Goal: Complete application form: Complete application form

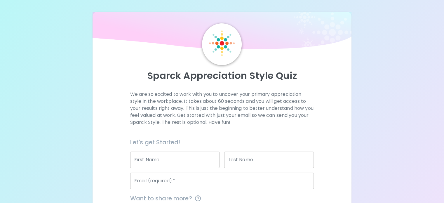
click at [377, 142] on div "Sparck Appreciation Style Quiz We are so excited to work with you to uncover yo…" at bounding box center [222, 139] width 444 height 278
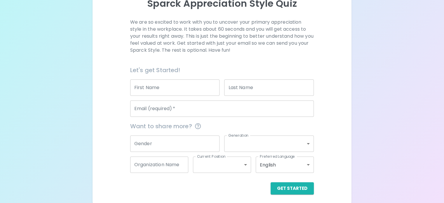
scroll to position [74, 0]
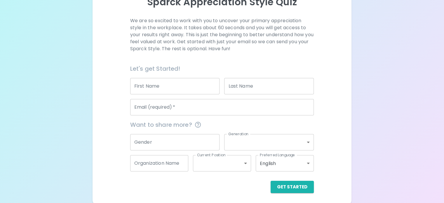
click at [193, 94] on input "First Name" at bounding box center [175, 86] width 90 height 16
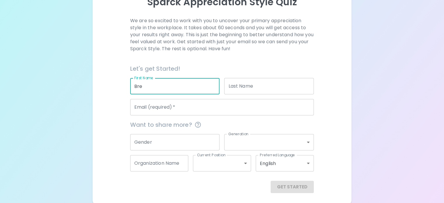
type input "Bre"
click at [247, 93] on div "Last Name Last Name" at bounding box center [269, 86] width 90 height 16
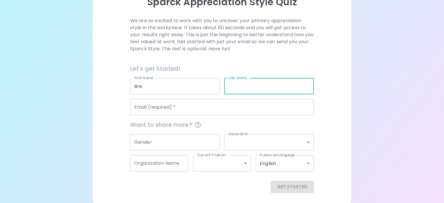
type input "[PERSON_NAME]"
click at [235, 115] on input "Email (required)   *" at bounding box center [222, 107] width 184 height 16
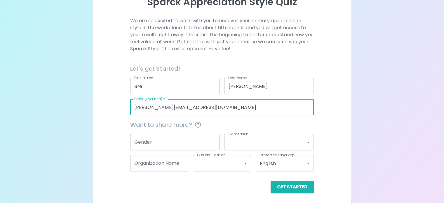
type input "[PERSON_NAME][EMAIL_ADDRESS][DOMAIN_NAME]"
click at [193, 150] on input "Gender" at bounding box center [175, 142] width 90 height 16
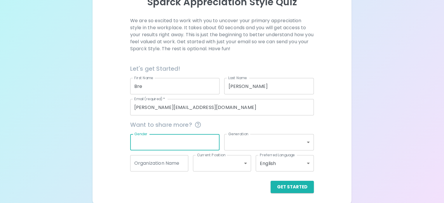
type input "g"
type input "f"
type input "[DEMOGRAPHIC_DATA]"
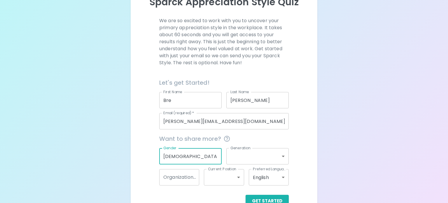
click at [248, 160] on body "[PERSON_NAME] Appreciation Style Quiz We are so excited to work with you to unc…" at bounding box center [224, 72] width 448 height 292
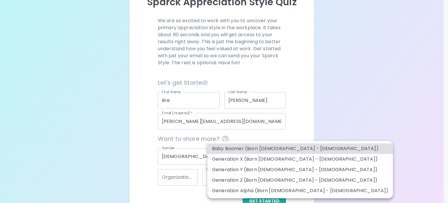
click at [257, 169] on li "Generation Y (Born [DEMOGRAPHIC_DATA] - [DEMOGRAPHIC_DATA])" at bounding box center [300, 169] width 186 height 11
type input "generation_y"
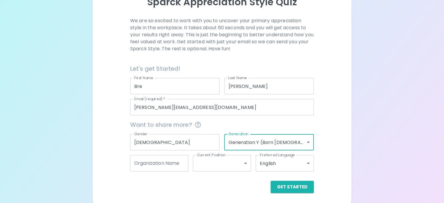
click at [356, 144] on div "Sparck Appreciation Style Quiz We are so excited to work with you to uncover yo…" at bounding box center [222, 65] width 444 height 278
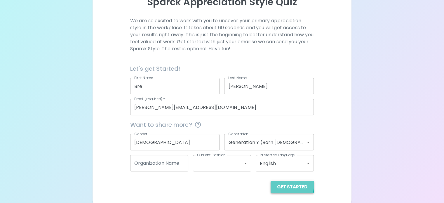
click at [270, 193] on button "Get Started" at bounding box center [291, 187] width 43 height 12
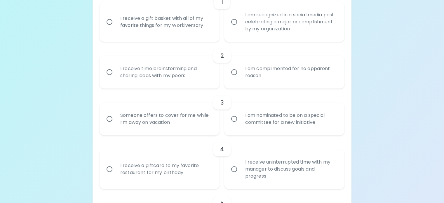
scroll to position [153, 0]
click at [196, 35] on div "I receive a gift basket with all of my favorite things for my Workiversary" at bounding box center [166, 21] width 101 height 28
click at [116, 27] on input "I receive a gift basket with all of my favorite things for my Workiversary" at bounding box center [109, 21] width 12 height 12
radio input "true"
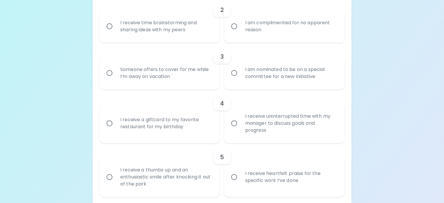
scroll to position [200, 0]
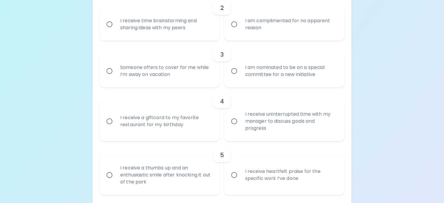
click at [278, 38] on div "I am complimented for no apparent reason" at bounding box center [290, 24] width 101 height 28
click at [240, 30] on input "I am complimented for no apparent reason" at bounding box center [234, 24] width 12 height 12
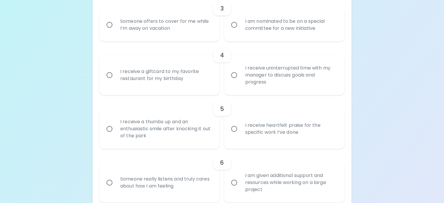
scroll to position [246, 0]
radio input "true"
click at [187, 38] on div "Someone offers to cover for me while I’m away on vacation" at bounding box center [166, 24] width 101 height 28
click at [116, 30] on input "Someone offers to cover for me while I’m away on vacation" at bounding box center [109, 24] width 12 height 12
radio input "false"
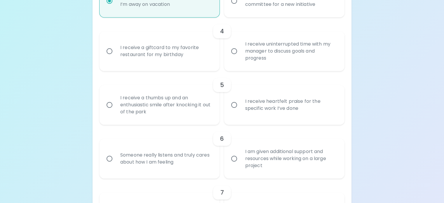
scroll to position [293, 0]
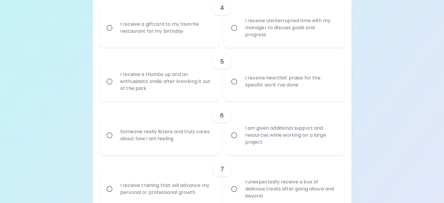
radio input "true"
click at [188, 42] on div "I receive a giftcard to my favorite restaurant for my birthday" at bounding box center [166, 28] width 101 height 28
click at [116, 34] on input "I receive a giftcard to my favorite restaurant for my birthday" at bounding box center [109, 28] width 12 height 12
radio input "false"
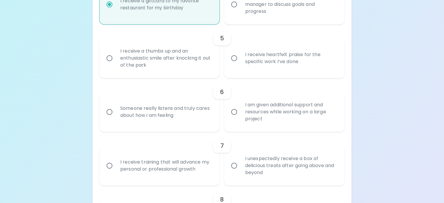
scroll to position [340, 0]
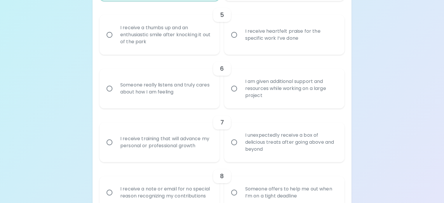
radio input "true"
click at [269, 49] on div "I receive heartfelt praise for the specific work I’ve done" at bounding box center [290, 35] width 101 height 28
click at [240, 41] on input "I receive heartfelt praise for the specific work I’ve done" at bounding box center [234, 35] width 12 height 12
radio input "false"
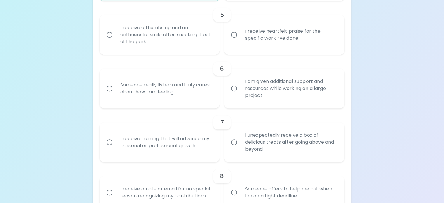
radio input "false"
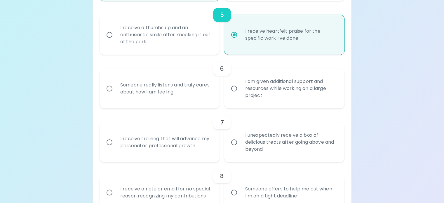
scroll to position [386, 0]
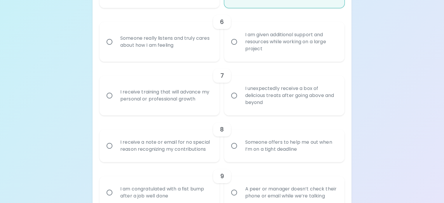
radio input "true"
click at [277, 59] on div "I am given additional support and resources while working on a large project" at bounding box center [290, 41] width 101 height 35
click at [240, 48] on input "I am given additional support and resources while working on a large project" at bounding box center [234, 42] width 12 height 12
radio input "false"
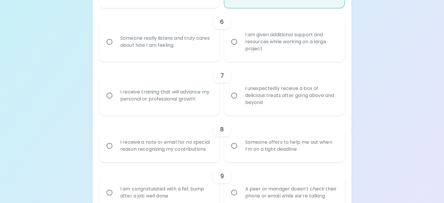
radio input "false"
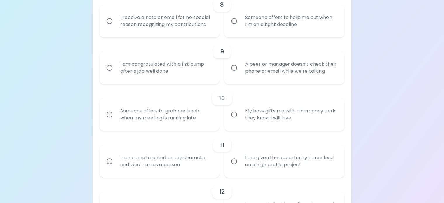
scroll to position [509, 0]
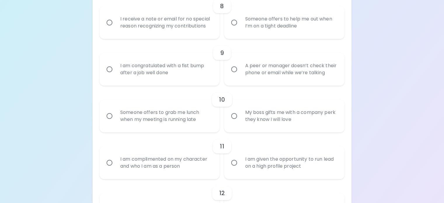
radio input "true"
radio input "false"
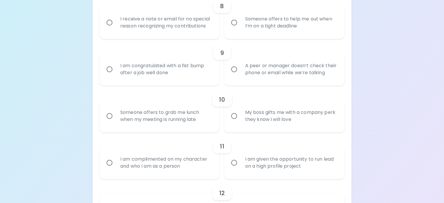
radio input "false"
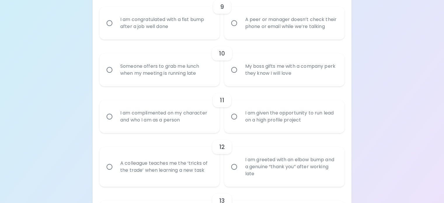
scroll to position [556, 0]
radio input "true"
radio input "false"
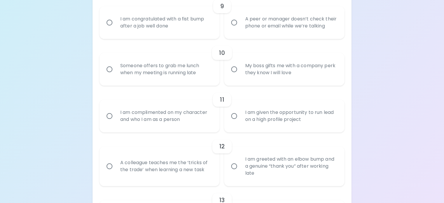
radio input "false"
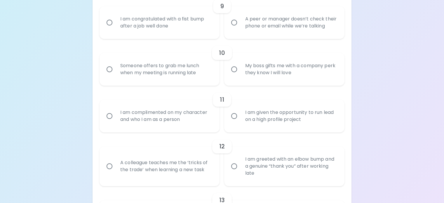
scroll to position [603, 0]
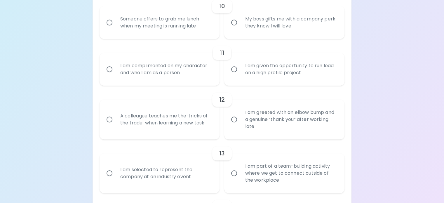
radio input "true"
radio input "false"
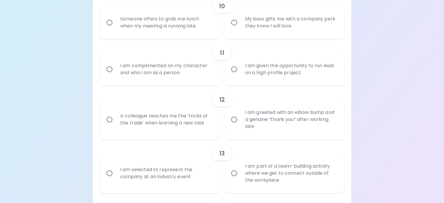
radio input "false"
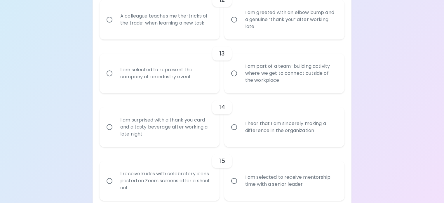
scroll to position [700, 0]
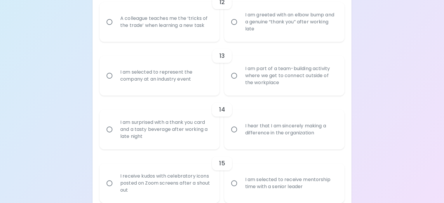
radio input "true"
radio input "false"
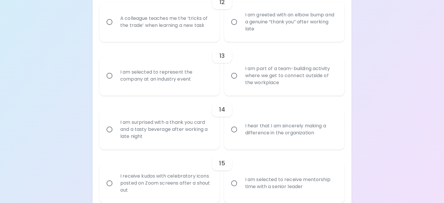
radio input "false"
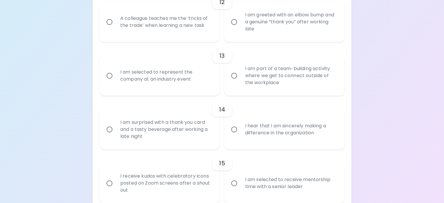
radio input "false"
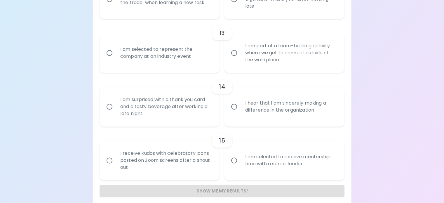
scroll to position [747, 0]
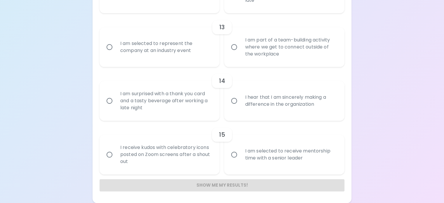
radio input "true"
radio input "false"
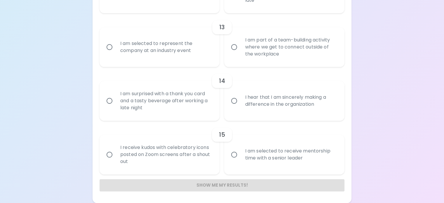
radio input "false"
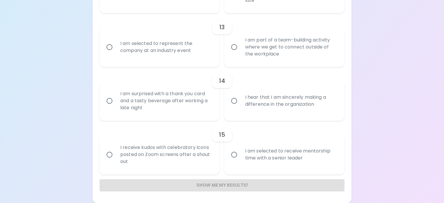
radio input "false"
radio input "true"
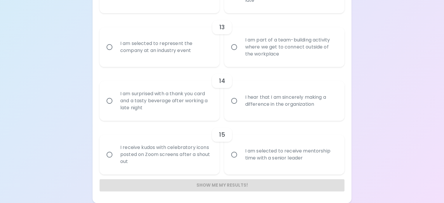
radio input "false"
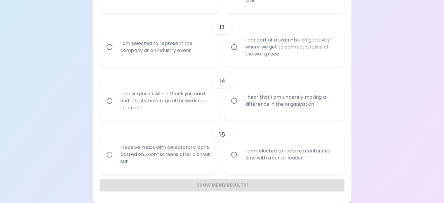
radio input "false"
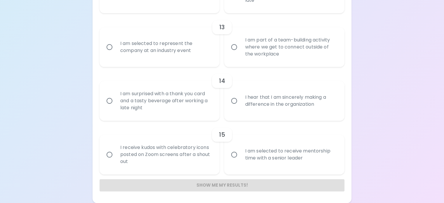
radio input "false"
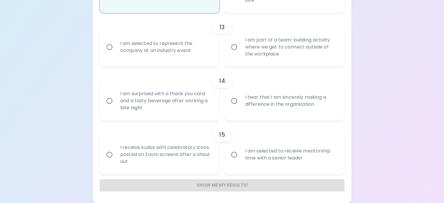
scroll to position [840, 0]
radio input "true"
click at [292, 64] on div "I am part of a team-building activity where we get to connect outside of the wo…" at bounding box center [290, 46] width 101 height 35
click at [240, 53] on input "I am part of a team-building activity where we get to connect outside of the wo…" at bounding box center [234, 47] width 12 height 12
radio input "false"
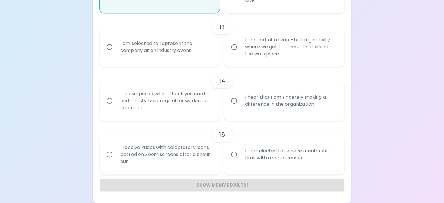
radio input "false"
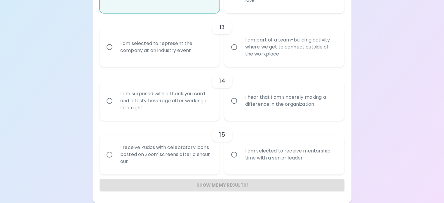
radio input "false"
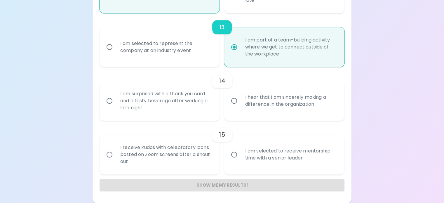
scroll to position [887, 0]
radio input "true"
click at [180, 107] on div "I am surprised with a thank you card and a tasty beverage after working a late …" at bounding box center [166, 100] width 101 height 35
click at [116, 107] on input "I am surprised with a thank you card and a tasty beverage after working a late …" at bounding box center [109, 101] width 12 height 12
radio input "false"
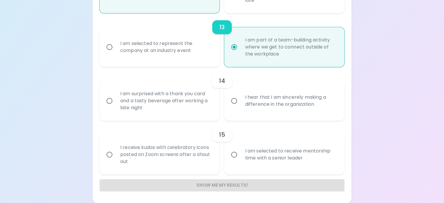
radio input "false"
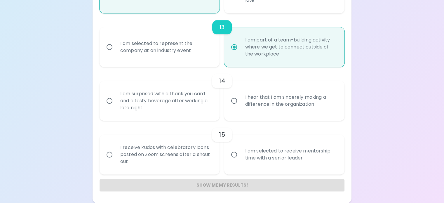
radio input "false"
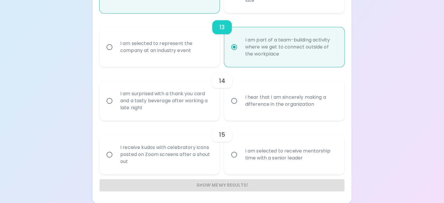
radio input "false"
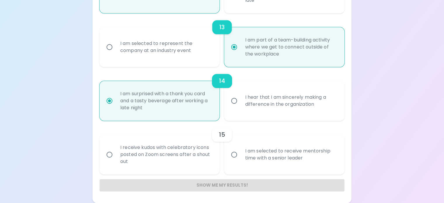
scroll to position [915, 0]
radio input "true"
click at [187, 157] on div "I receive kudos with celebratory icons posted on Zoom screens after a shout out" at bounding box center [166, 154] width 101 height 35
click at [116, 157] on input "I receive kudos with celebratory icons posted on Zoom screens after a shout out" at bounding box center [109, 154] width 12 height 12
radio input "false"
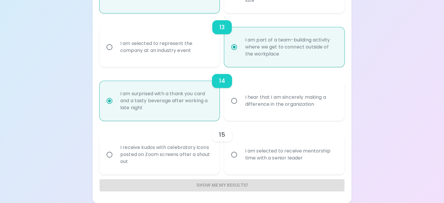
radio input "false"
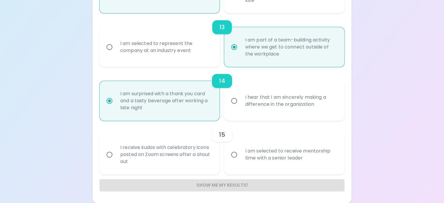
radio input "false"
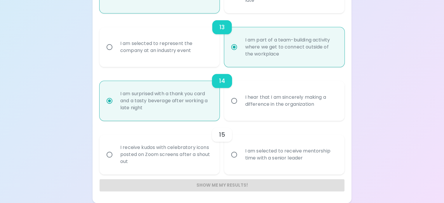
radio input "false"
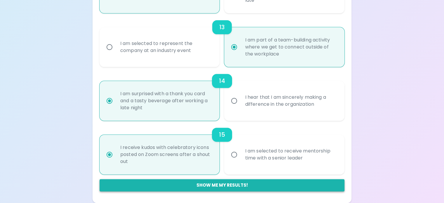
radio input "true"
click at [192, 186] on button "Show me my results!" at bounding box center [221, 185] width 245 height 12
radio input "false"
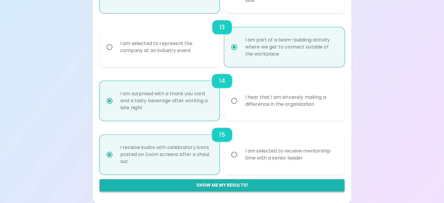
radio input "false"
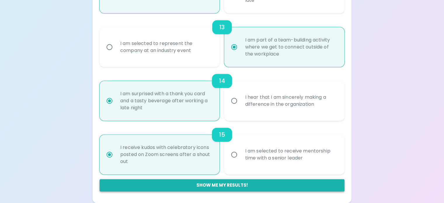
radio input "false"
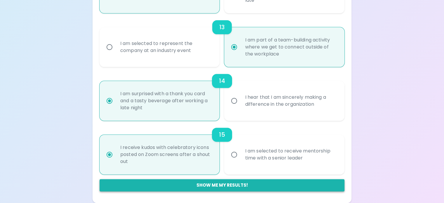
radio input "false"
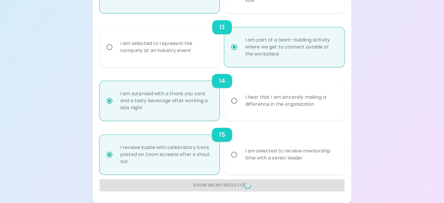
radio input "false"
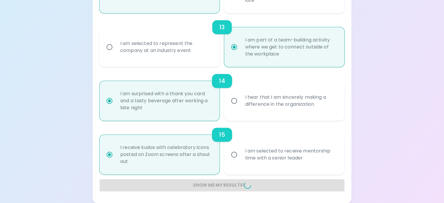
radio input "false"
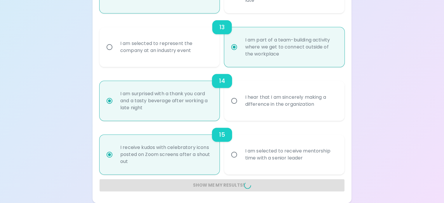
radio input "false"
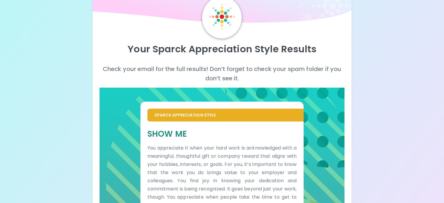
scroll to position [25, 0]
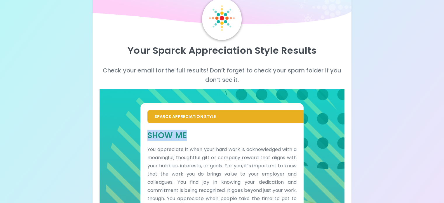
drag, startPoint x: 173, startPoint y: 144, endPoint x: 225, endPoint y: 146, distance: 52.0
click at [225, 141] on h5 "Show Me" at bounding box center [221, 135] width 149 height 11
copy h5 "Show Me"
